Goal: Task Accomplishment & Management: Use online tool/utility

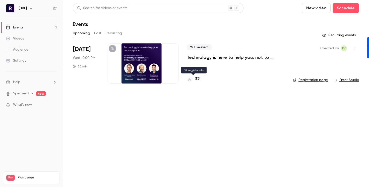
click at [199, 78] on h4 "32" at bounding box center [197, 79] width 5 height 7
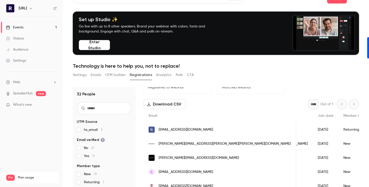
scroll to position [0, 57]
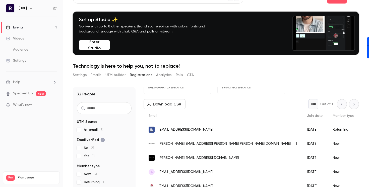
click at [80, 78] on button "Settings" at bounding box center [80, 75] width 14 height 8
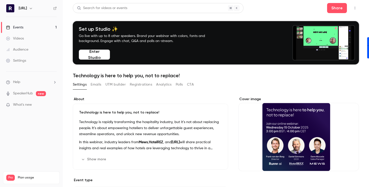
click at [30, 26] on link "Events 1" at bounding box center [31, 27] width 63 height 11
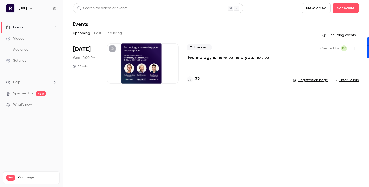
click at [212, 57] on p "Technology is here to help you, not to replace!" at bounding box center [236, 57] width 98 height 6
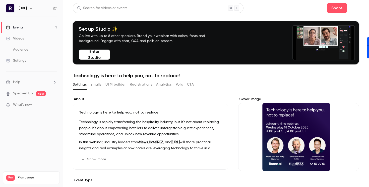
click at [22, 48] on div "Audience" at bounding box center [17, 49] width 22 height 5
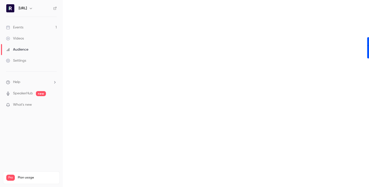
click at [23, 35] on link "Videos" at bounding box center [31, 38] width 63 height 11
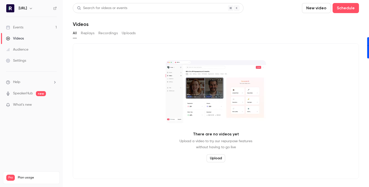
click at [23, 24] on link "Events 1" at bounding box center [31, 27] width 63 height 11
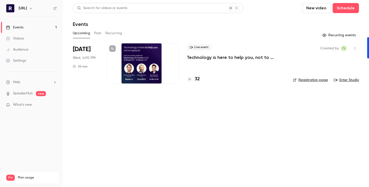
click at [199, 50] on div "Live event Technology is here to help you, not to replace!" at bounding box center [236, 52] width 98 height 16
click at [199, 48] on span "Live event" at bounding box center [199, 47] width 25 height 6
click at [347, 80] on link "Enter Studio" at bounding box center [346, 79] width 25 height 5
